Goal: Task Accomplishment & Management: Use online tool/utility

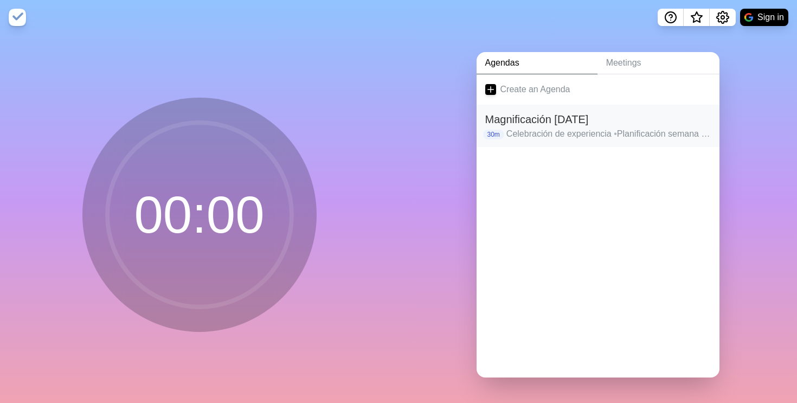
click at [531, 107] on div "Magnificación [DATE] 30m Celebración de experiencia • Planificación semana [DAT…" at bounding box center [597, 126] width 243 height 42
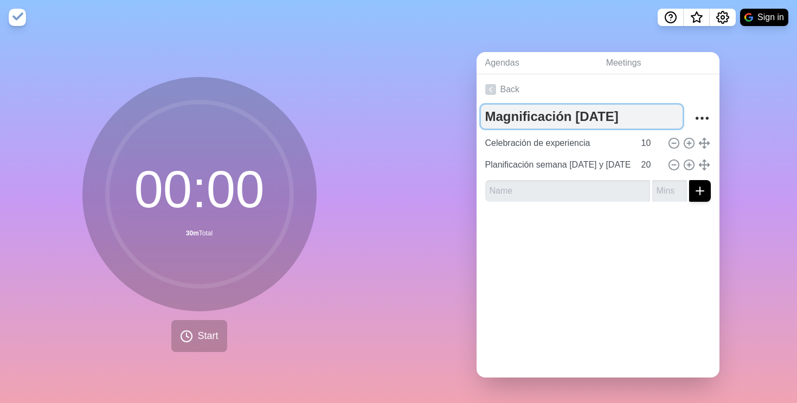
click at [531, 114] on textarea "Magnificación [DATE]" at bounding box center [582, 117] width 202 height 24
click at [531, 120] on textarea "Magnificación [DATE]" at bounding box center [582, 117] width 202 height 24
type textarea "Magnificación [DATE]"
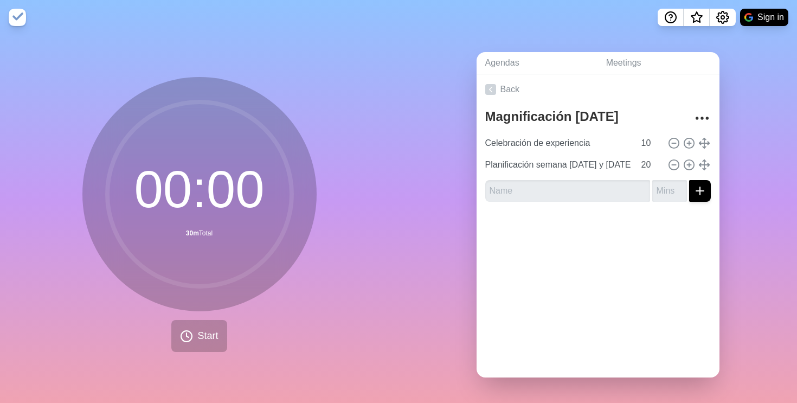
click at [531, 268] on div "Back Magnificación [DATE] Celebración de experiencia 10 Planificación semana [D…" at bounding box center [597, 225] width 243 height 303
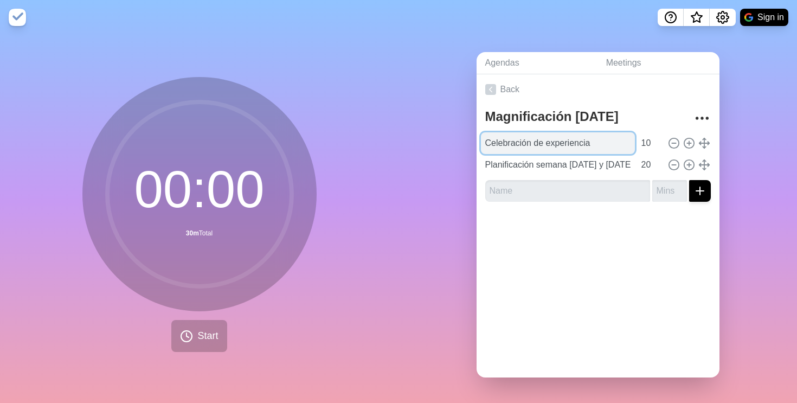
click at [531, 149] on input "Celebración de experiencia" at bounding box center [558, 143] width 154 height 22
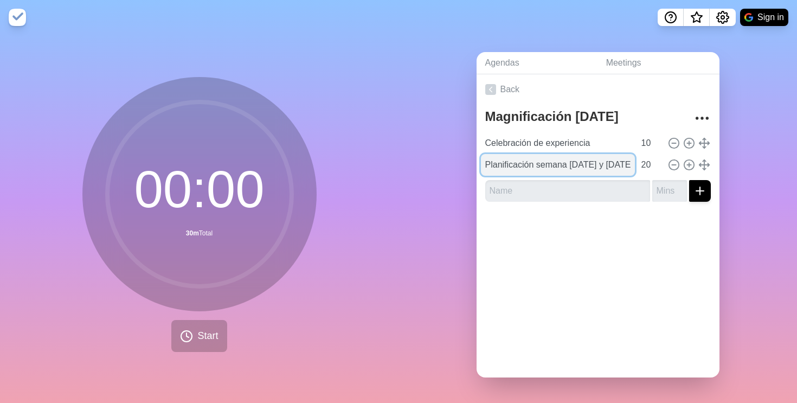
click at [531, 169] on input "Planificación semana [DATE] y [DATE]" at bounding box center [558, 165] width 154 height 22
drag, startPoint x: 487, startPoint y: 163, endPoint x: 669, endPoint y: 179, distance: 183.4
click at [531, 180] on div "Magnificación [DATE] Celebración de experiencia 10 Planificación semana [DATE] …" at bounding box center [597, 158] width 243 height 106
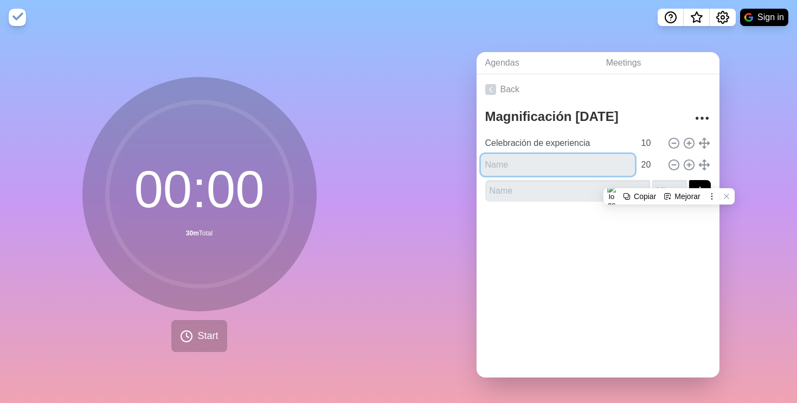
scroll to position [0, 0]
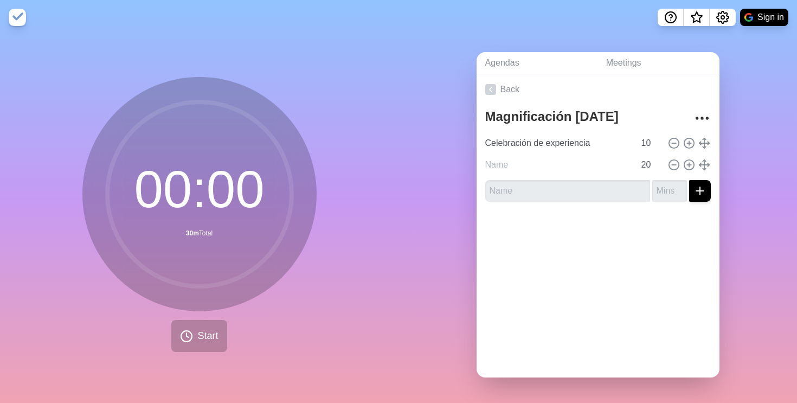
type input "Planificación semana [DATE] y [DATE]"
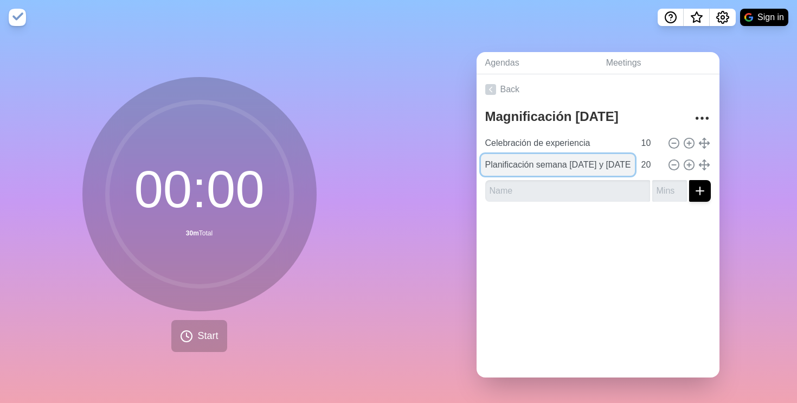
click at [531, 162] on input "Planificación semana [DATE] y [DATE]" at bounding box center [558, 165] width 154 height 22
drag, startPoint x: 485, startPoint y: 158, endPoint x: 654, endPoint y: 167, distance: 168.8
click at [531, 167] on div "Planificación semana [DATE] y [DATE]" at bounding box center [598, 165] width 234 height 22
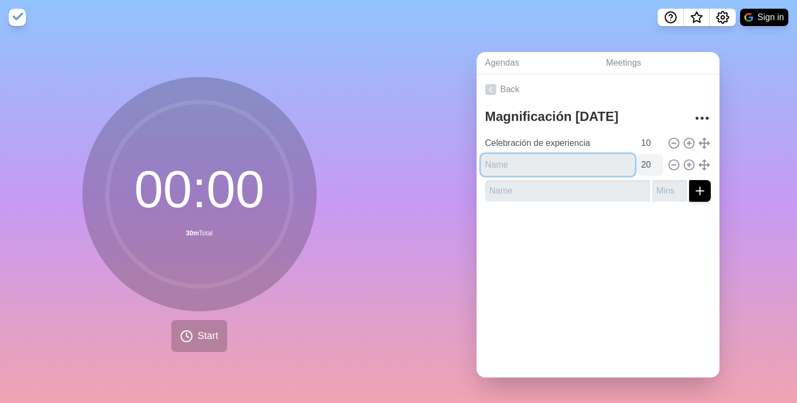
paste input "Creatividad: series o eventos"
type input "Creatividad: series o eventos"
click at [531, 246] on div at bounding box center [597, 231] width 243 height 43
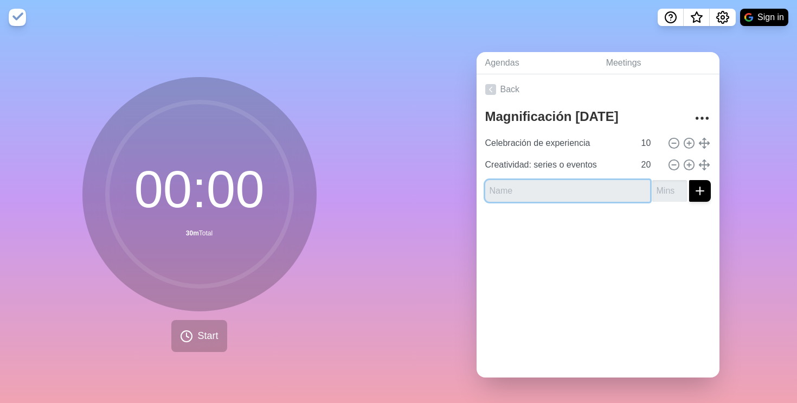
click at [531, 185] on input "text" at bounding box center [567, 191] width 165 height 22
paste input "Planificación semana: [DATE] y [DATE]"
type input "Planificación semana: [DATE] y [DATE]"
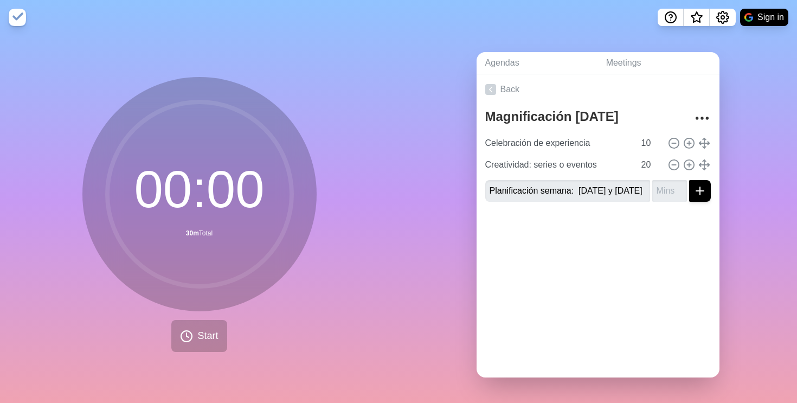
scroll to position [0, 0]
click at [531, 238] on div at bounding box center [597, 231] width 243 height 43
click at [531, 191] on input "number" at bounding box center [669, 191] width 35 height 22
type input "30"
click at [531, 244] on div at bounding box center [597, 231] width 243 height 43
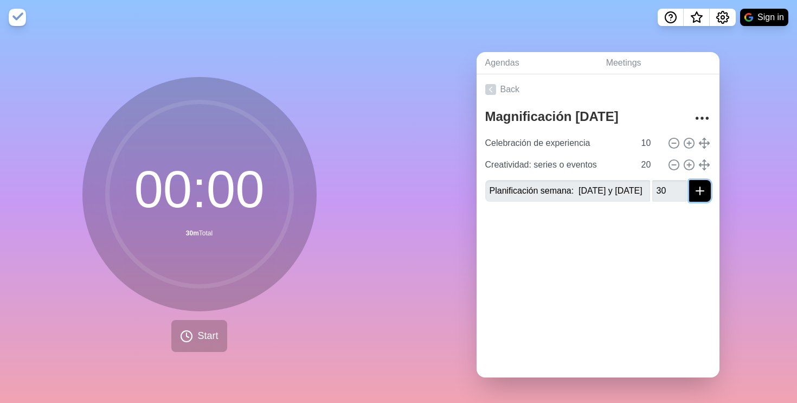
click at [531, 191] on line "submit" at bounding box center [700, 191] width 0 height 8
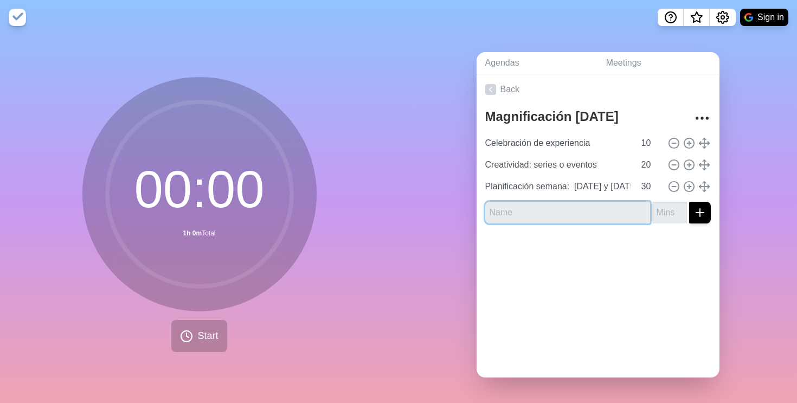
paste input "Planificación próxima semana: [DATE] y [DATE]"
type input "Planificación próxima semana: [DATE] y [DATE]"
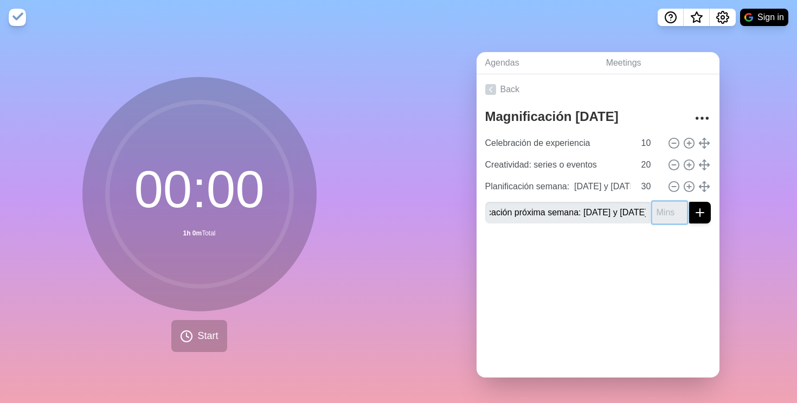
scroll to position [0, 0]
click at [531, 215] on input "number" at bounding box center [669, 213] width 35 height 22
type input "20"
click at [531, 258] on div at bounding box center [597, 253] width 243 height 43
click at [531, 218] on icon "submit" at bounding box center [699, 212] width 13 height 13
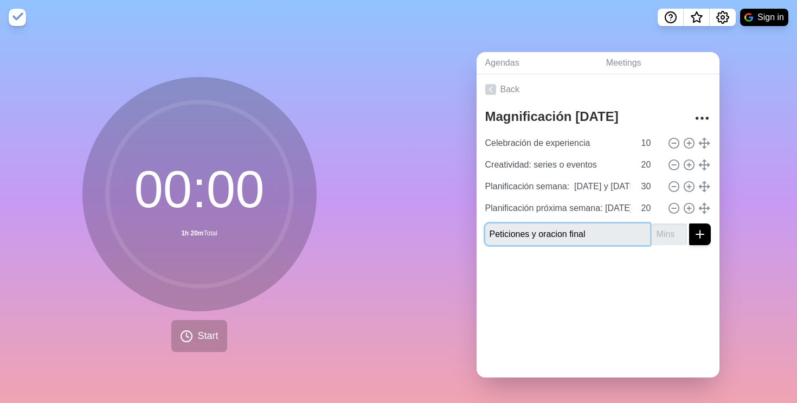
click at [531, 238] on input "Peticiones y oracion final" at bounding box center [567, 234] width 165 height 22
type input "Peticiones y oración final"
click at [531, 268] on div at bounding box center [597, 275] width 243 height 43
click at [531, 235] on input "number" at bounding box center [669, 234] width 35 height 22
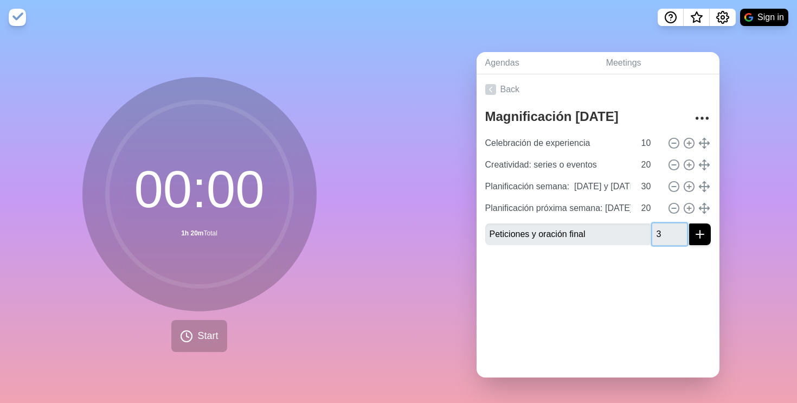
type input "3"
click at [531, 268] on div "Back Magnificación [DATE] Celebración de experiencia 10 Creatividad: series o e…" at bounding box center [597, 225] width 243 height 303
click at [531, 236] on line "submit" at bounding box center [700, 234] width 0 height 8
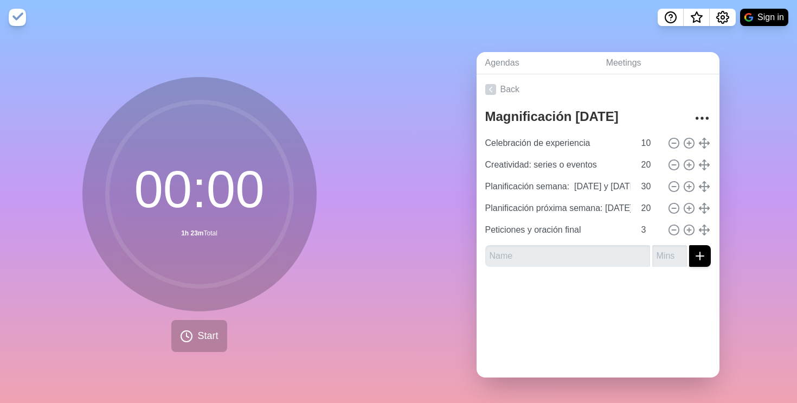
click at [531, 268] on div "Back Magnificación [DATE] Celebración de experiencia 10 Creatividad: series o e…" at bounding box center [597, 225] width 243 height 303
